Goal: Information Seeking & Learning: Learn about a topic

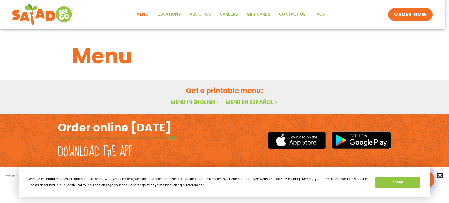
click at [195, 106] on div "Menu in English Menú en español" at bounding box center [224, 102] width 304 height 8
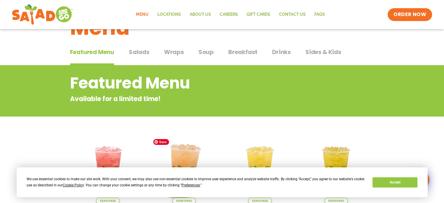
scroll to position [28, 0]
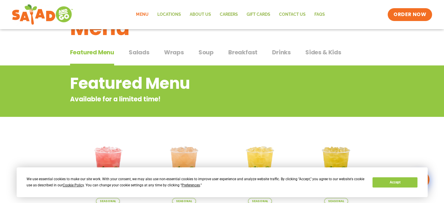
click at [143, 51] on span "Salads" at bounding box center [139, 52] width 21 height 9
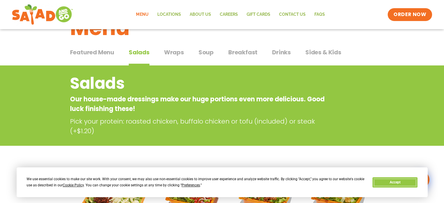
click at [400, 186] on button "Accept" at bounding box center [395, 182] width 45 height 10
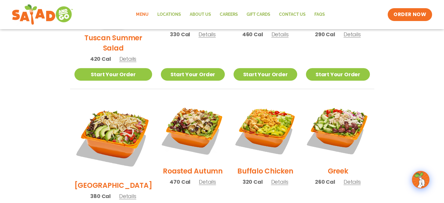
scroll to position [243, 0]
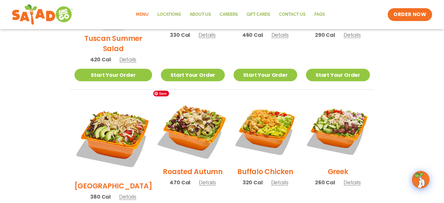
click at [180, 127] on img at bounding box center [192, 130] width 75 height 75
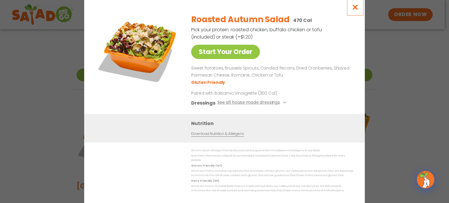
click at [355, 10] on icon "Close modal" at bounding box center [354, 7] width 7 height 6
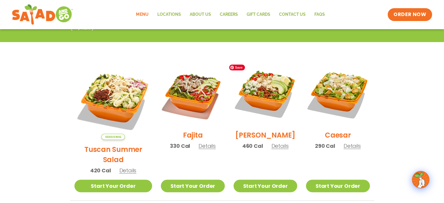
scroll to position [133, 0]
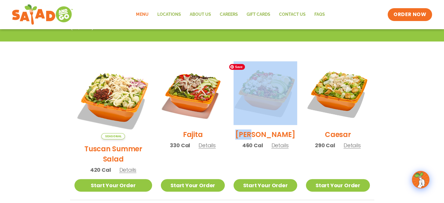
drag, startPoint x: 272, startPoint y: 138, endPoint x: 264, endPoint y: 103, distance: 36.7
click at [264, 103] on div "[PERSON_NAME] 460 Cal Details" at bounding box center [266, 107] width 64 height 93
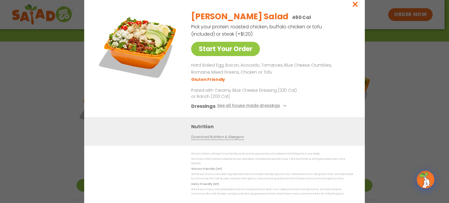
click at [264, 103] on div "[PERSON_NAME] Salad 460 Cal Pick your protein: roasted chicken, buffalo chicken…" at bounding box center [271, 61] width 160 height 111
click at [354, 4] on icon "Close modal" at bounding box center [354, 4] width 7 height 6
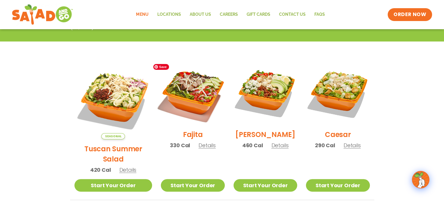
click at [189, 90] on img at bounding box center [192, 93] width 75 height 75
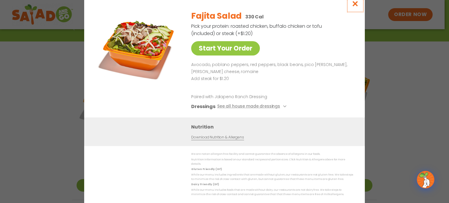
click at [355, 10] on button "Close modal" at bounding box center [355, 4] width 19 height 20
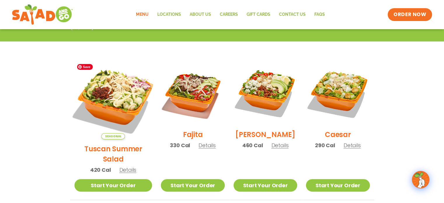
click at [123, 97] on img at bounding box center [112, 100] width 91 height 91
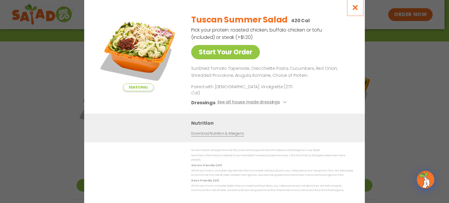
click at [352, 11] on icon "Close modal" at bounding box center [354, 7] width 7 height 6
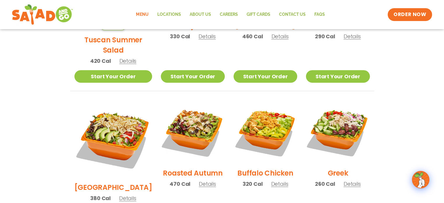
scroll to position [244, 0]
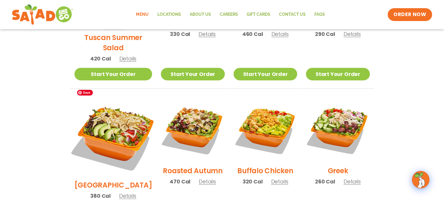
click at [113, 126] on img at bounding box center [112, 136] width 91 height 91
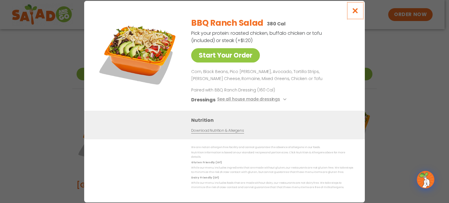
click at [354, 12] on icon "Close modal" at bounding box center [354, 11] width 7 height 6
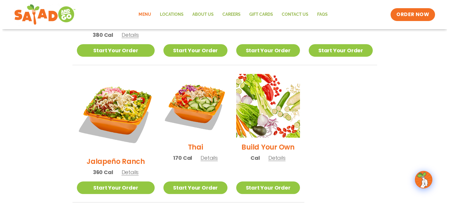
scroll to position [406, 0]
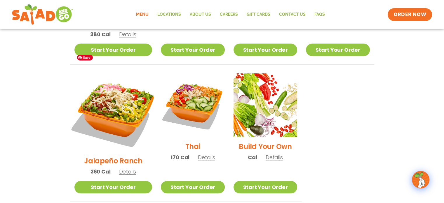
click at [111, 83] on img at bounding box center [112, 112] width 91 height 91
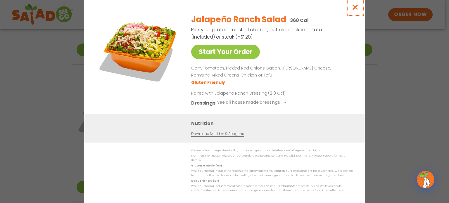
click at [354, 6] on icon "Close modal" at bounding box center [354, 7] width 7 height 6
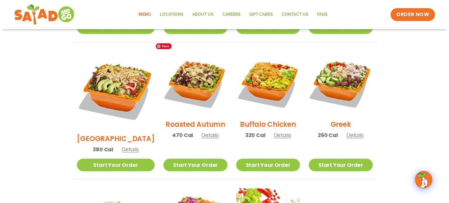
scroll to position [290, 0]
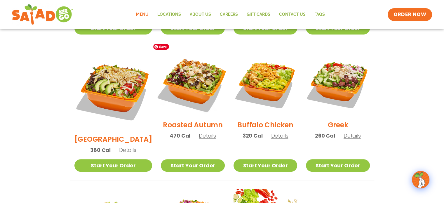
click at [187, 61] on img at bounding box center [192, 83] width 75 height 75
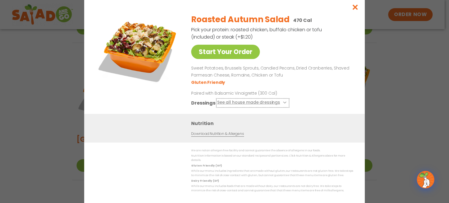
click at [271, 103] on button "See all house made dressings" at bounding box center [252, 102] width 71 height 7
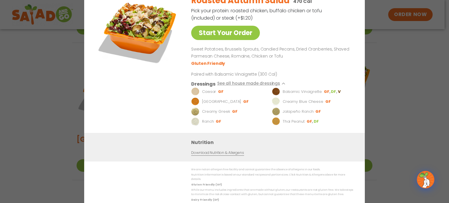
click at [223, 154] on link "Download Nutrition & Allergens" at bounding box center [217, 153] width 53 height 6
click at [316, 75] on div "Roasted Autumn Salad 470 Cal Pick your protein: roasted chicken, buffalo chicke…" at bounding box center [271, 61] width 160 height 143
click at [242, 36] on link "Start Your Order" at bounding box center [225, 33] width 69 height 14
